Goal: Task Accomplishment & Management: Complete application form

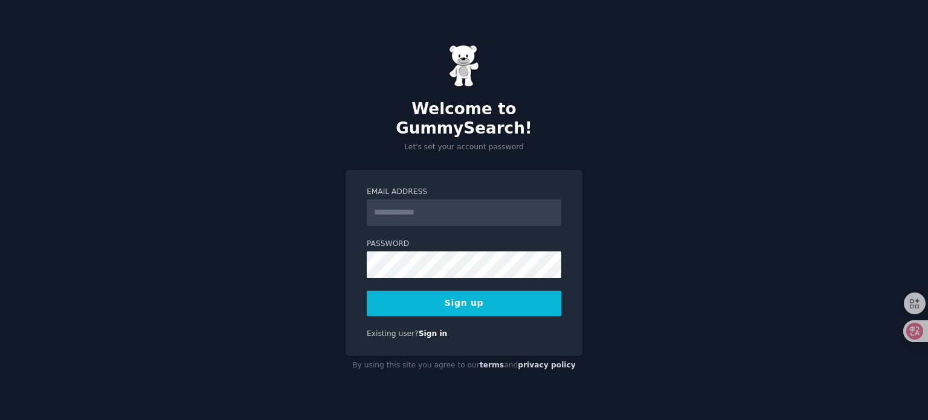
type input "**********"
click at [449, 292] on button "Sign up" at bounding box center [464, 303] width 195 height 25
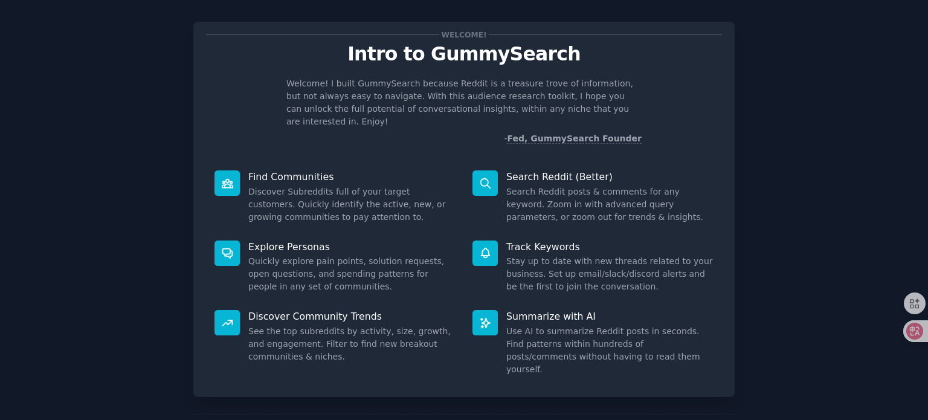
scroll to position [65, 0]
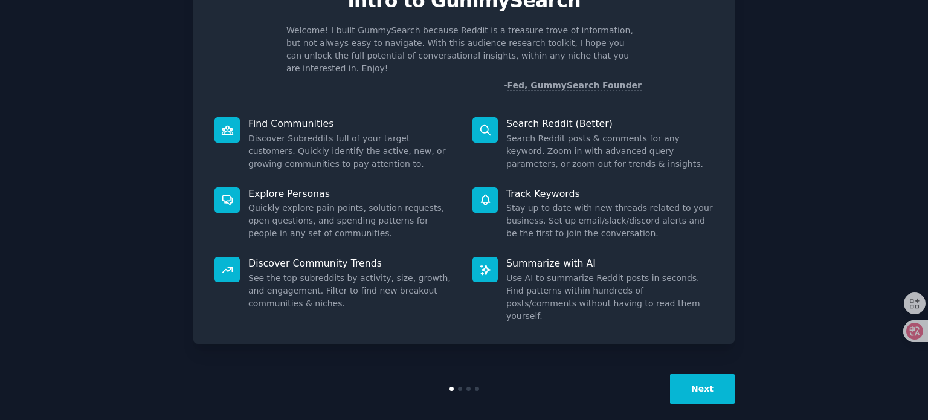
click at [704, 379] on button "Next" at bounding box center [702, 389] width 65 height 30
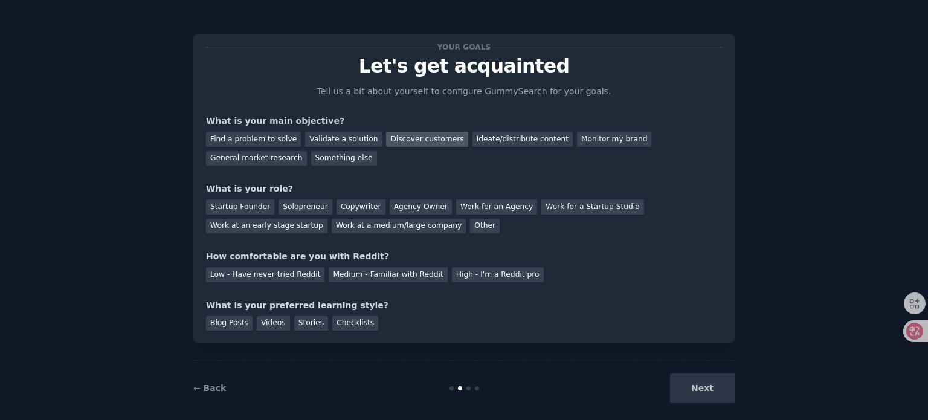
click at [440, 135] on div "Discover customers" at bounding box center [427, 139] width 82 height 15
click at [278, 145] on div "Find a problem to solve" at bounding box center [253, 139] width 95 height 15
click at [256, 208] on div "Startup Founder" at bounding box center [240, 206] width 68 height 15
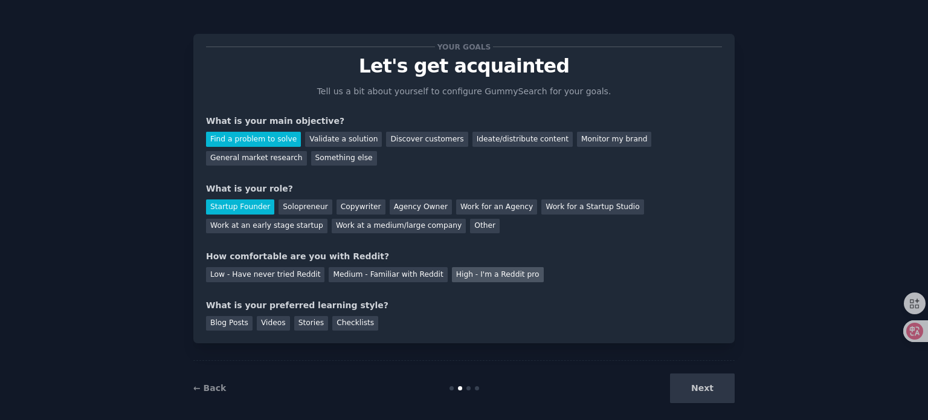
click at [491, 275] on div "High - I'm a Reddit pro" at bounding box center [498, 274] width 92 height 15
click at [262, 272] on div "Low - Have never tried Reddit" at bounding box center [265, 274] width 118 height 15
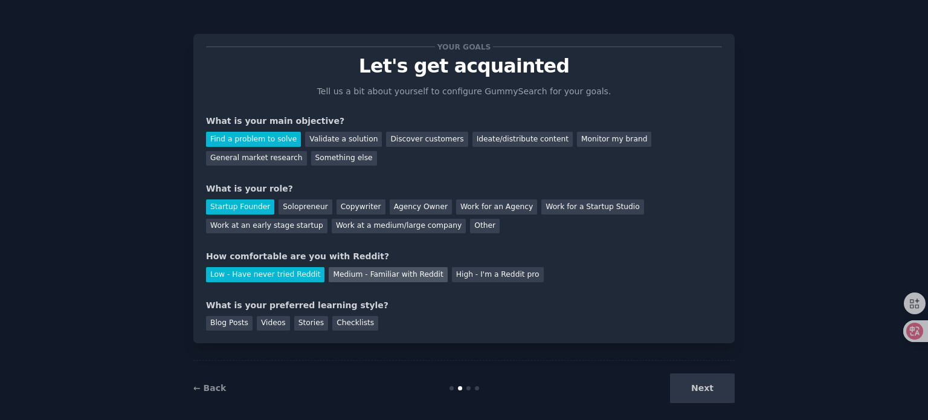
click at [366, 268] on div "Medium - Familiar with Reddit" at bounding box center [388, 274] width 118 height 15
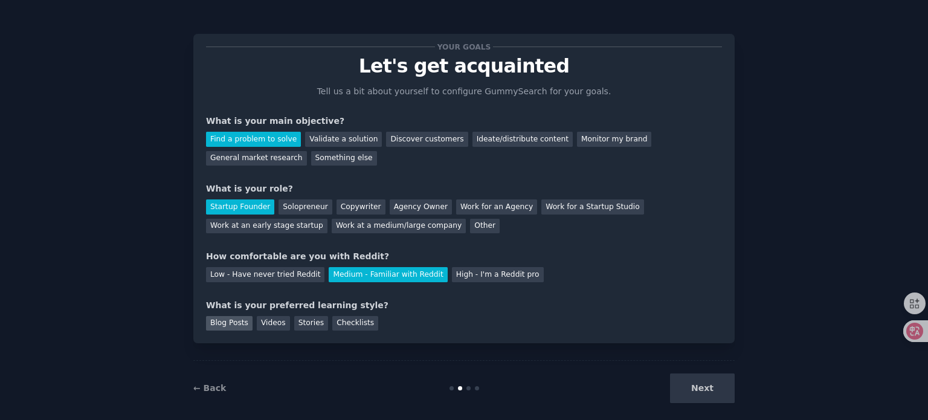
click at [217, 324] on div "Blog Posts" at bounding box center [229, 323] width 47 height 15
click at [708, 384] on button "Next" at bounding box center [702, 388] width 65 height 30
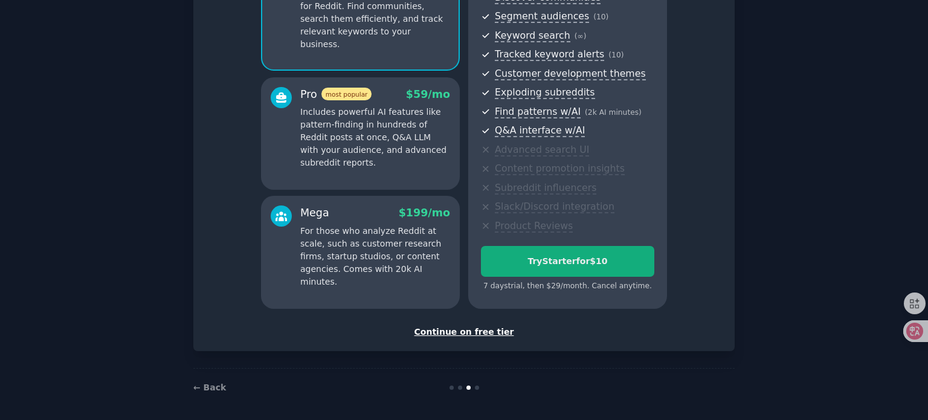
scroll to position [152, 0]
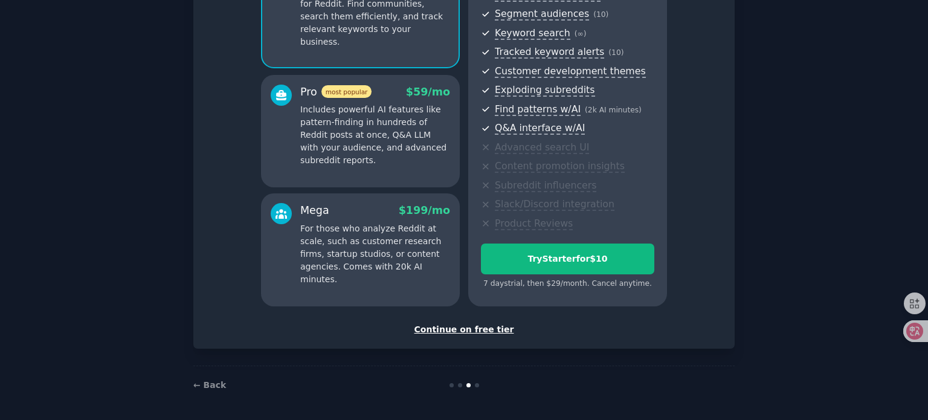
click at [461, 330] on div "Continue on free tier" at bounding box center [464, 329] width 516 height 13
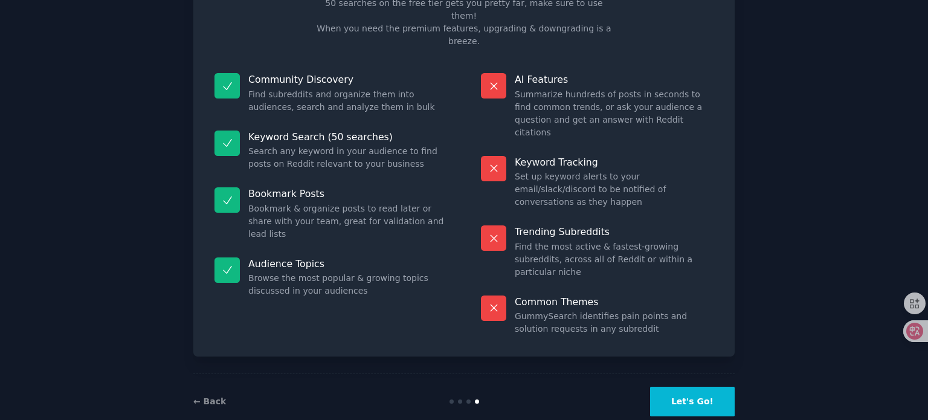
click at [689, 387] on button "Let's Go!" at bounding box center [692, 402] width 85 height 30
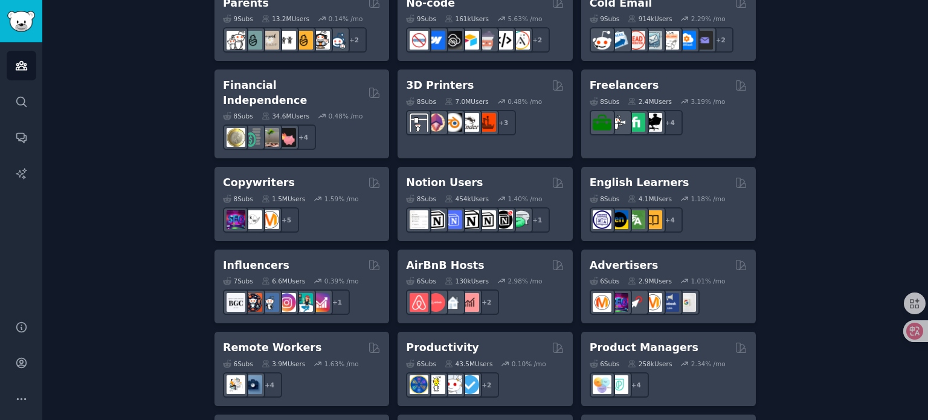
scroll to position [846, 0]
